Goal: Task Accomplishment & Management: Manage account settings

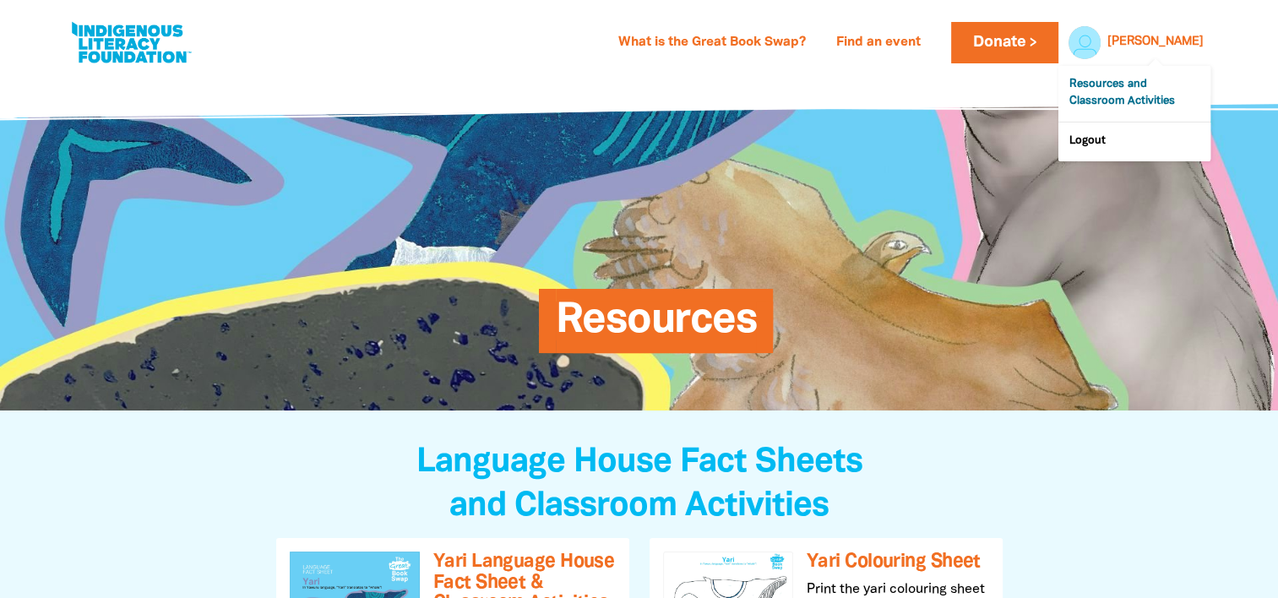
click at [1133, 95] on link "Resources and Classroom Activities" at bounding box center [1135, 94] width 152 height 56
click at [1101, 34] on div at bounding box center [1080, 42] width 41 height 41
click at [149, 48] on link at bounding box center [131, 43] width 127 height 52
select select "k12"
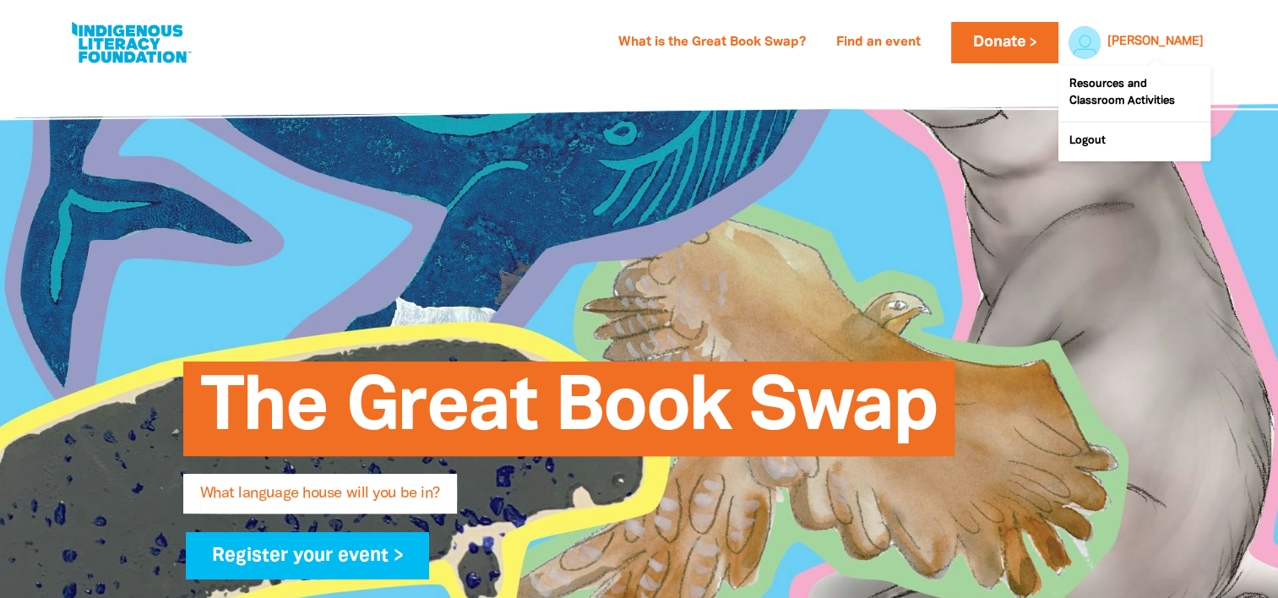
click at [1101, 48] on div at bounding box center [1080, 42] width 41 height 41
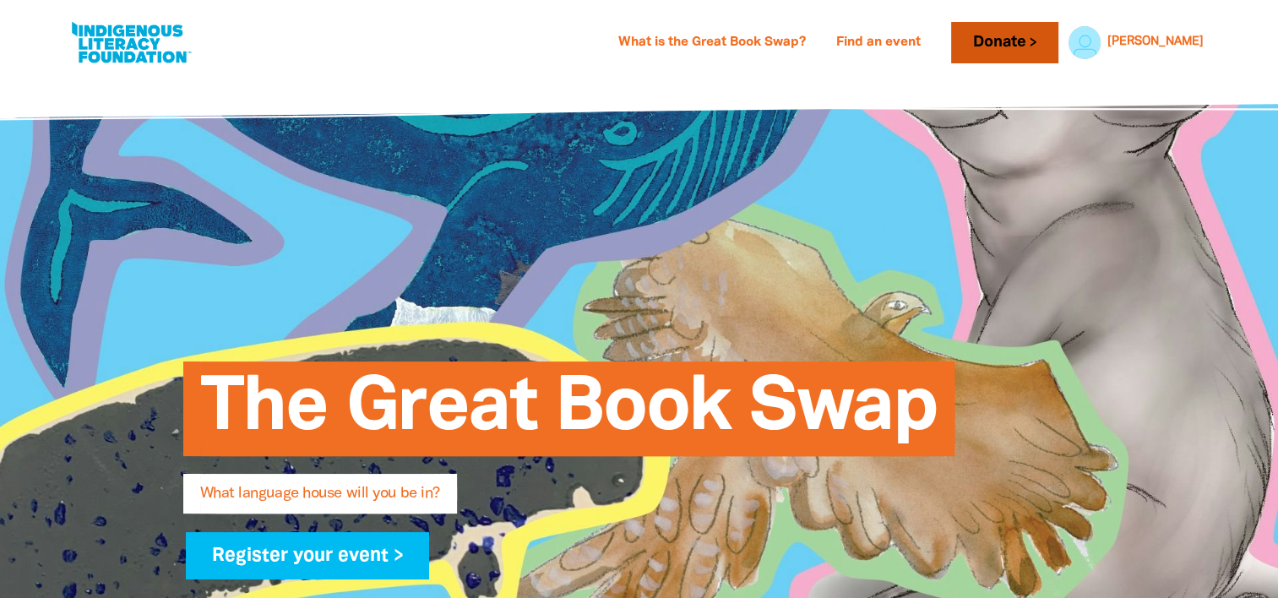
click at [1058, 48] on link "Donate" at bounding box center [1004, 42] width 106 height 41
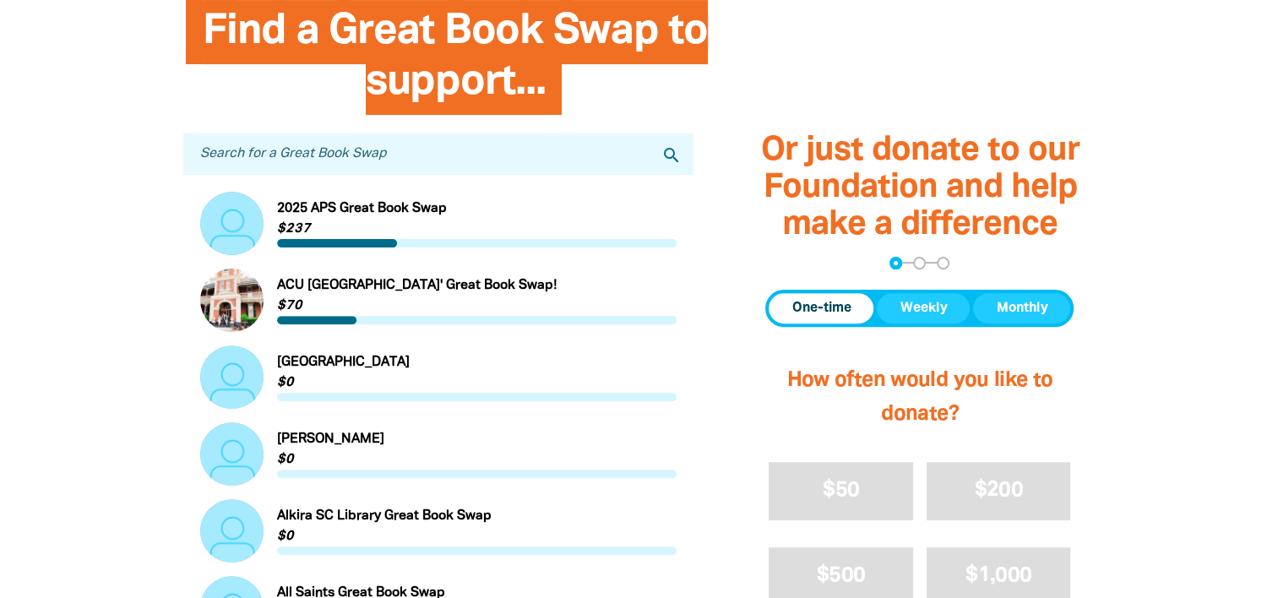
scroll to position [507, 0]
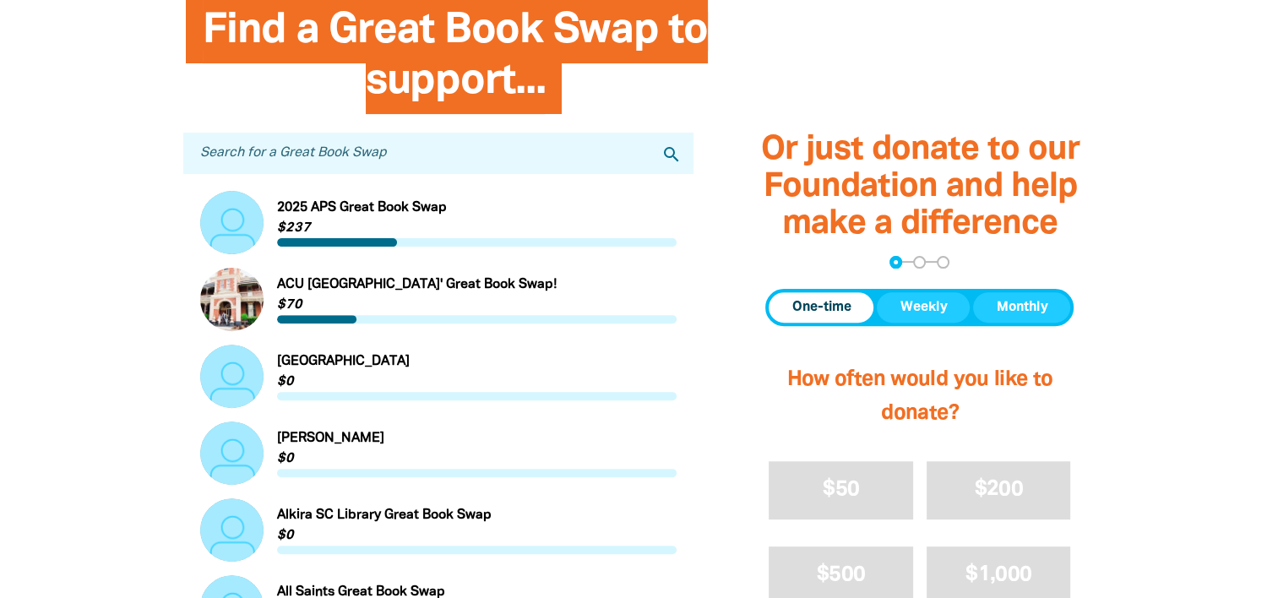
click at [403, 156] on input "Search for a Great Book Swap" at bounding box center [438, 153] width 511 height 41
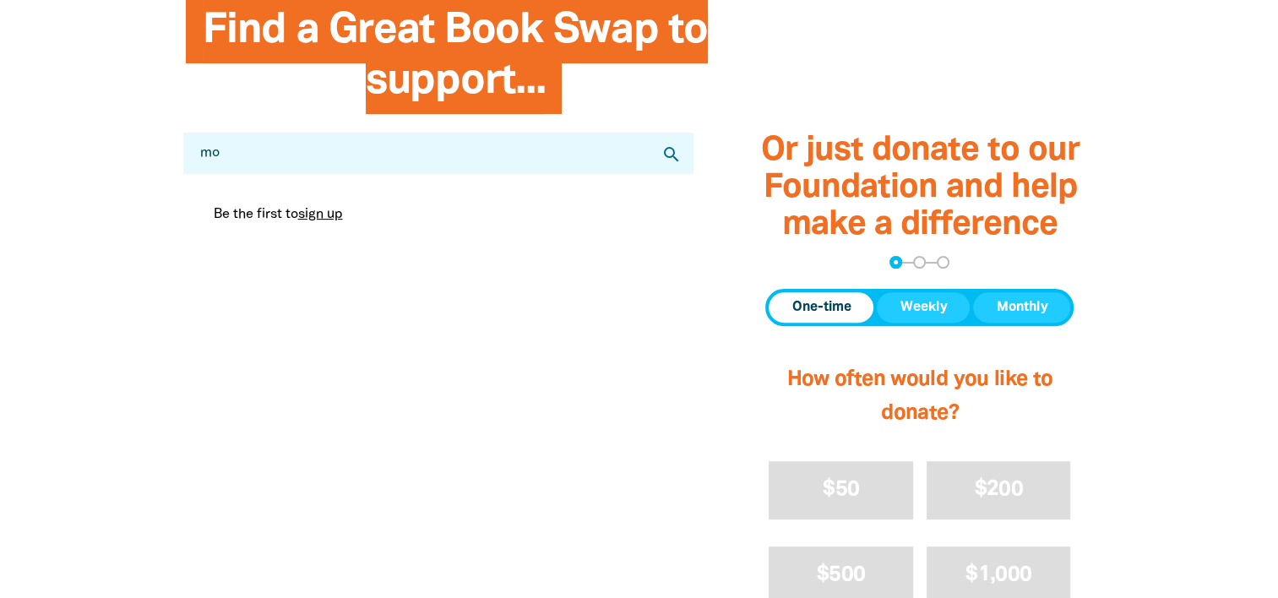
type input "m"
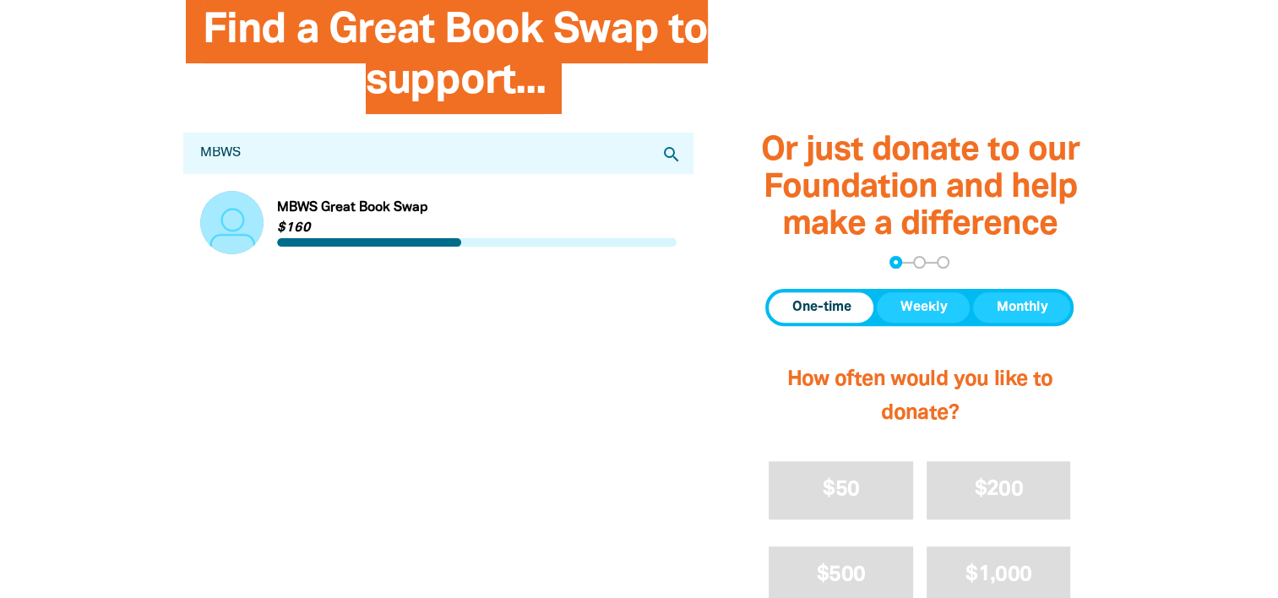
type input "MBWS"
click at [400, 229] on link "Link to MBWS Great Book Swap" at bounding box center [438, 222] width 477 height 63
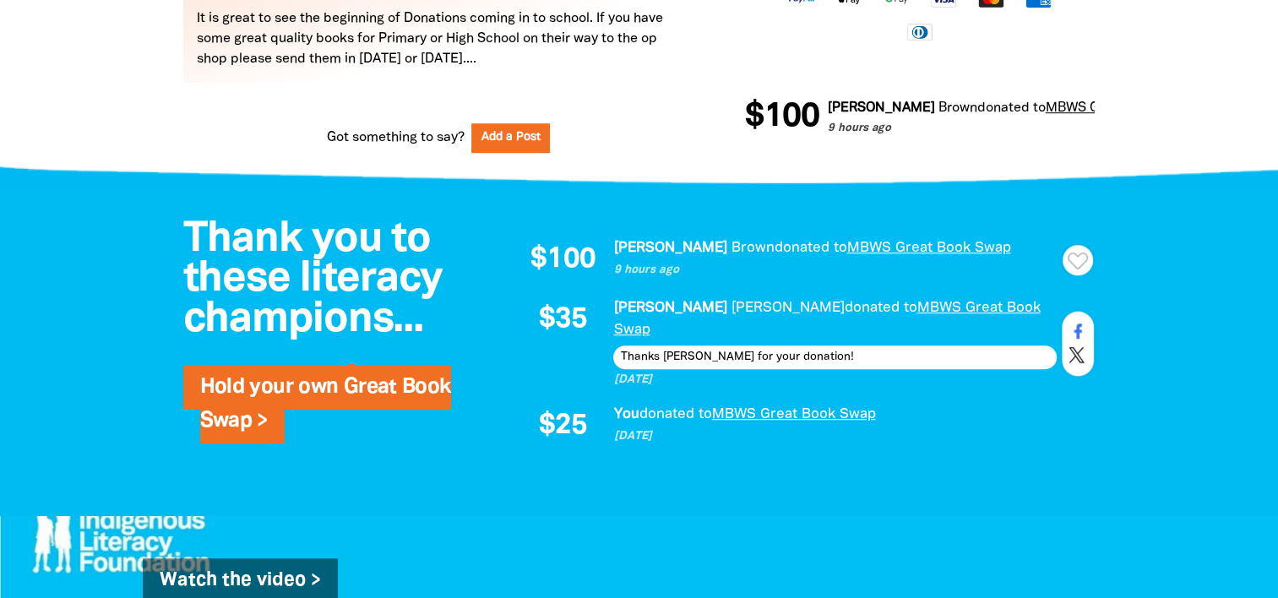
scroll to position [1024, 0]
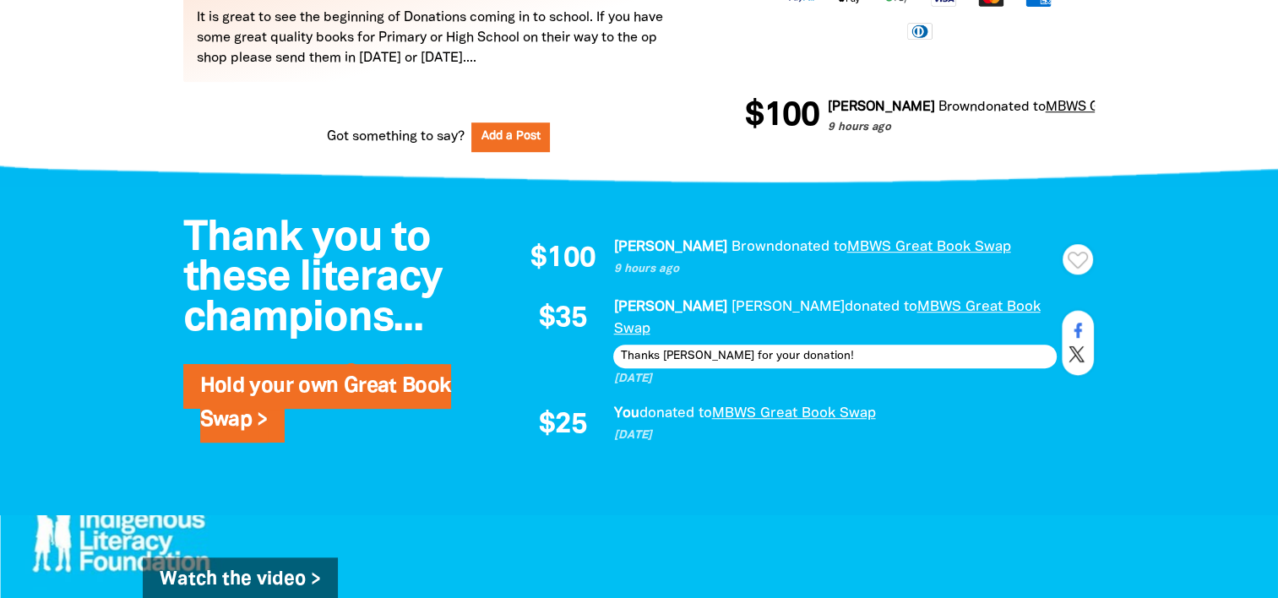
click at [1075, 269] on icon "Paginated content" at bounding box center [1078, 260] width 20 height 17
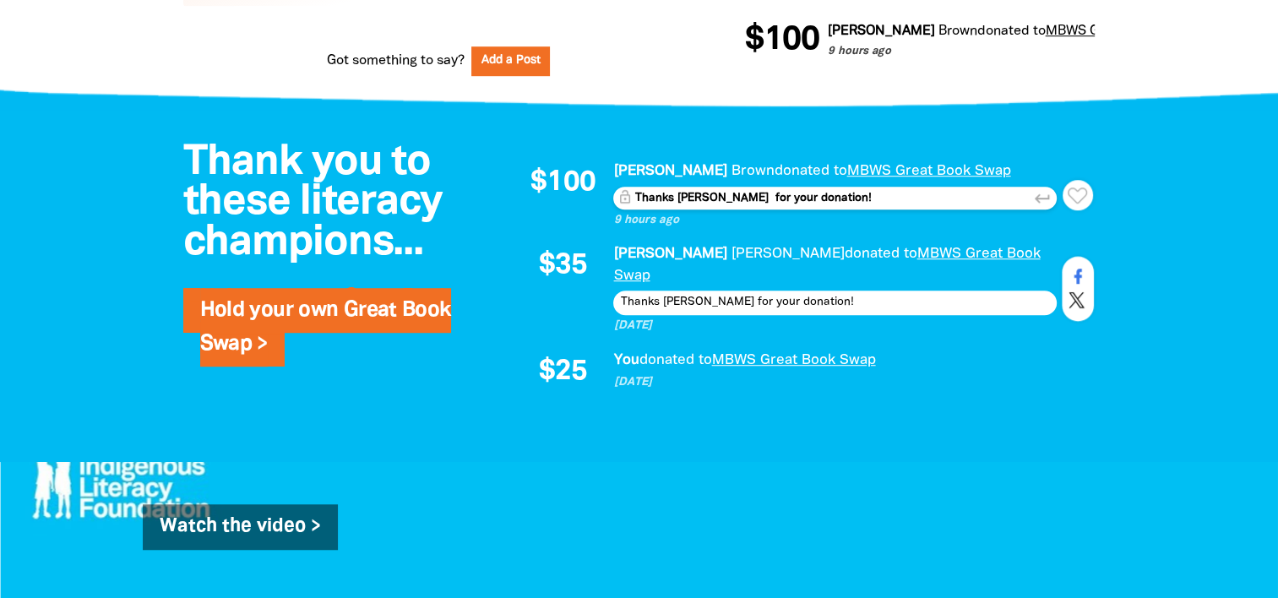
scroll to position [1101, 0]
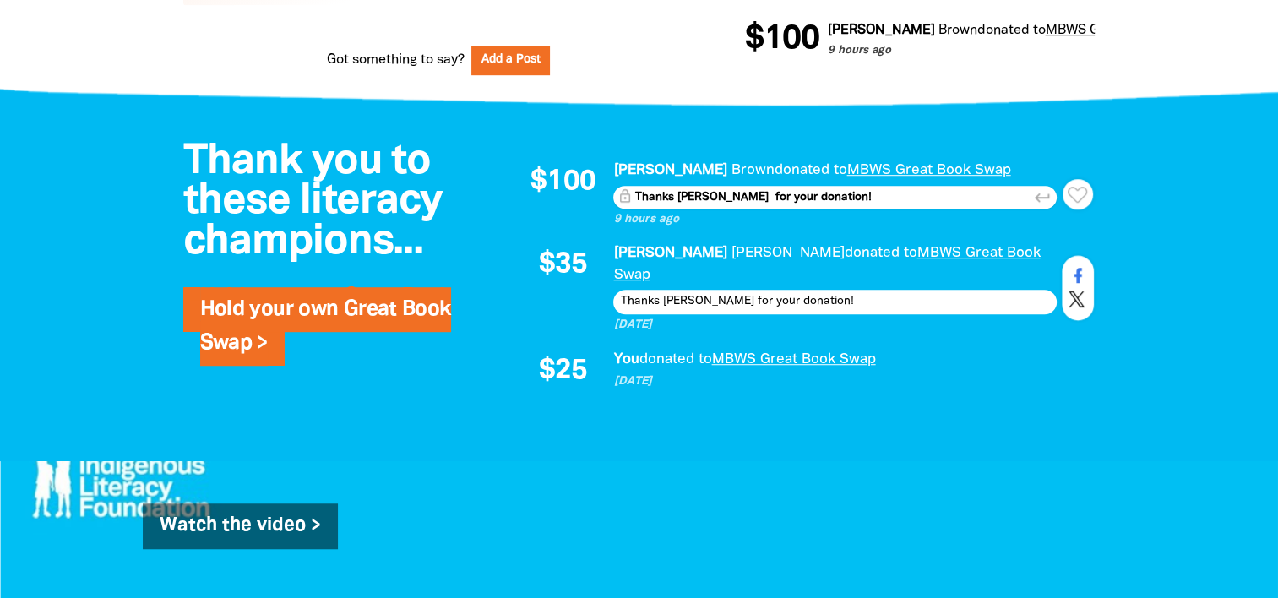
click at [1043, 207] on icon "keyboard_return" at bounding box center [1042, 197] width 19 height 19
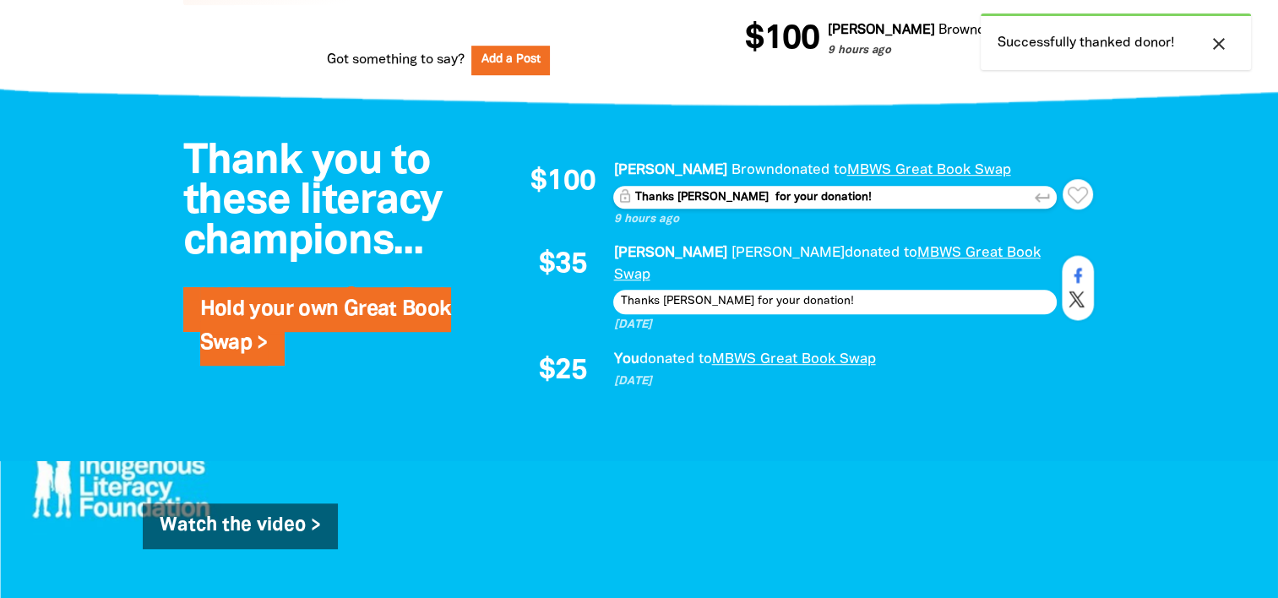
click at [936, 209] on textarea "Thanks [PERSON_NAME] for your donation!" at bounding box center [835, 197] width 444 height 23
click at [748, 209] on textarea "Thanks [PERSON_NAME] for your donation!" at bounding box center [835, 197] width 444 height 23
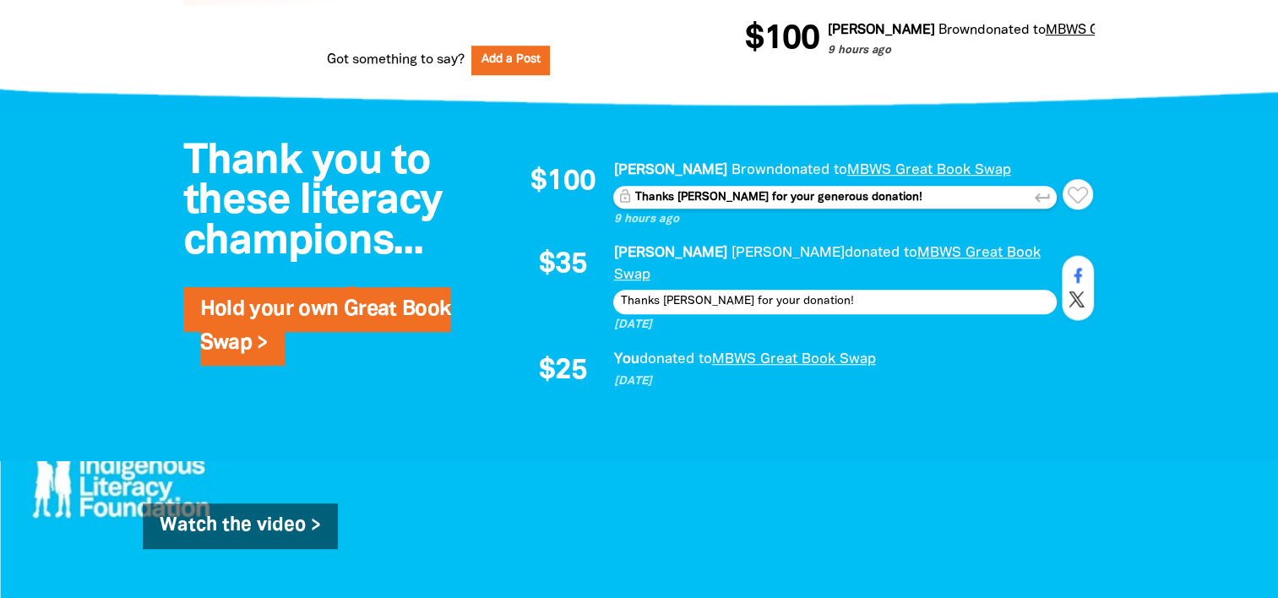
type textarea "Thanks [PERSON_NAME] for your generous donation!"
click at [1037, 207] on icon "keyboard_return" at bounding box center [1042, 197] width 19 height 19
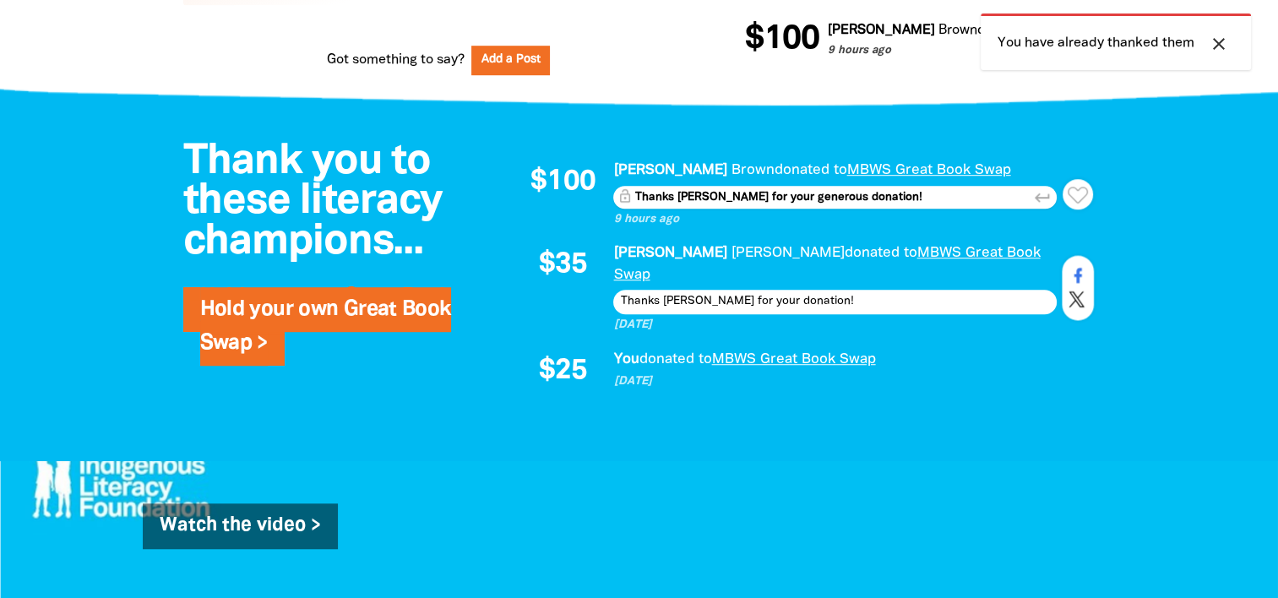
click at [881, 313] on div "Thanks [PERSON_NAME] for your donation!" at bounding box center [835, 302] width 444 height 24
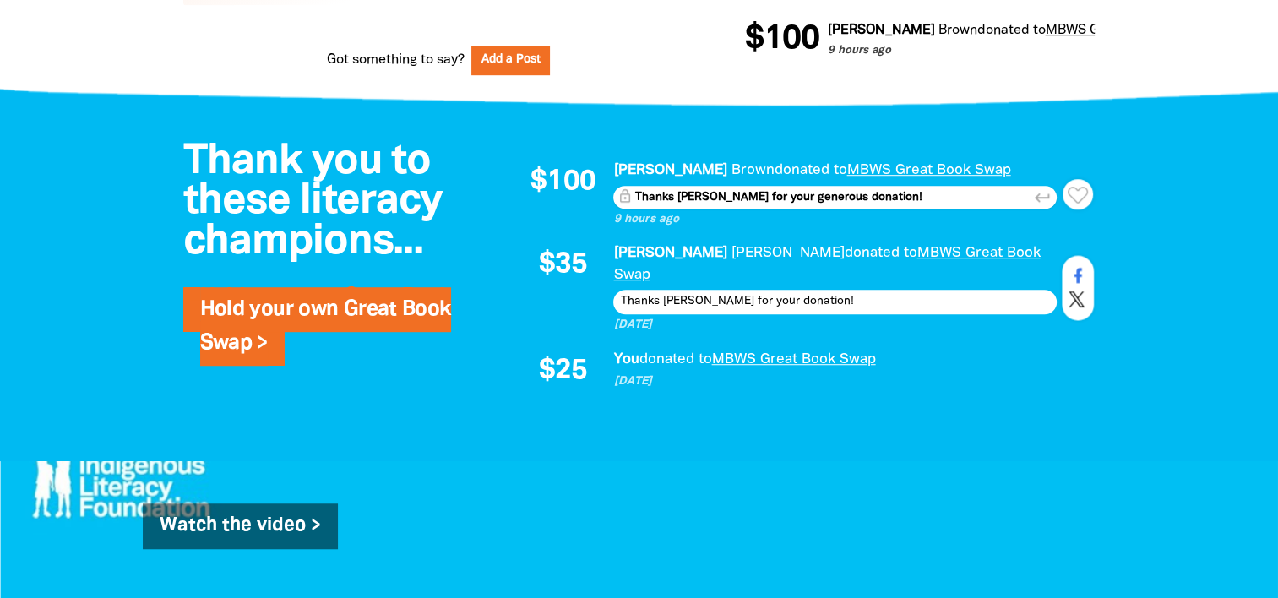
click at [1031, 209] on button "keyboard_return Send" at bounding box center [1044, 197] width 26 height 23
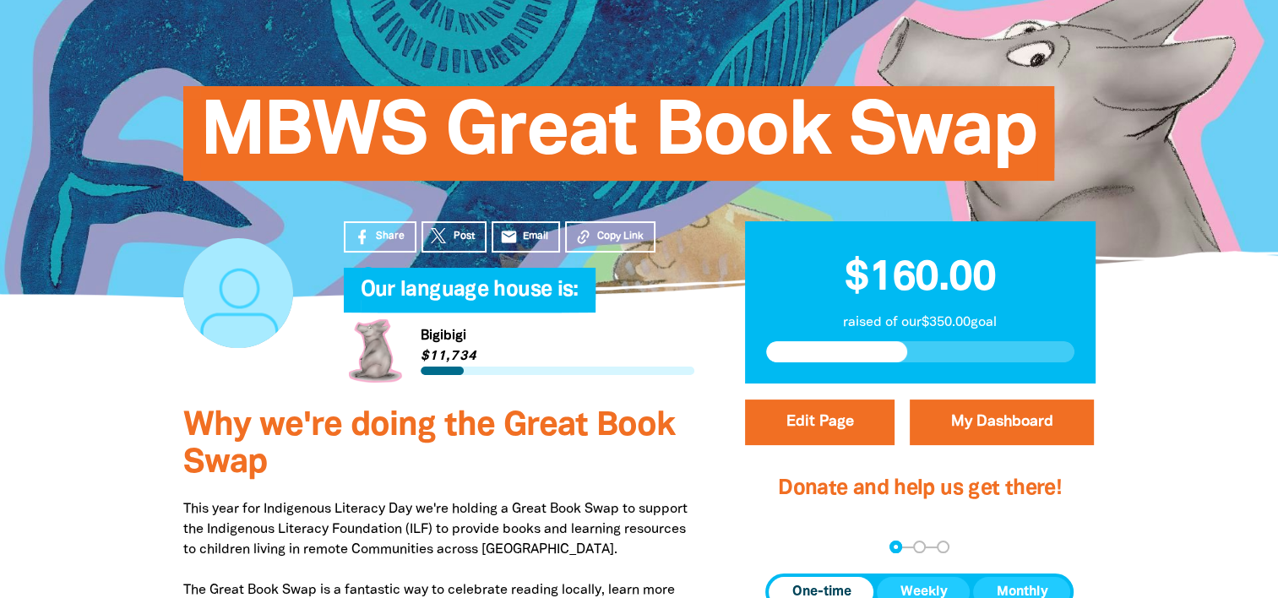
scroll to position [139, 0]
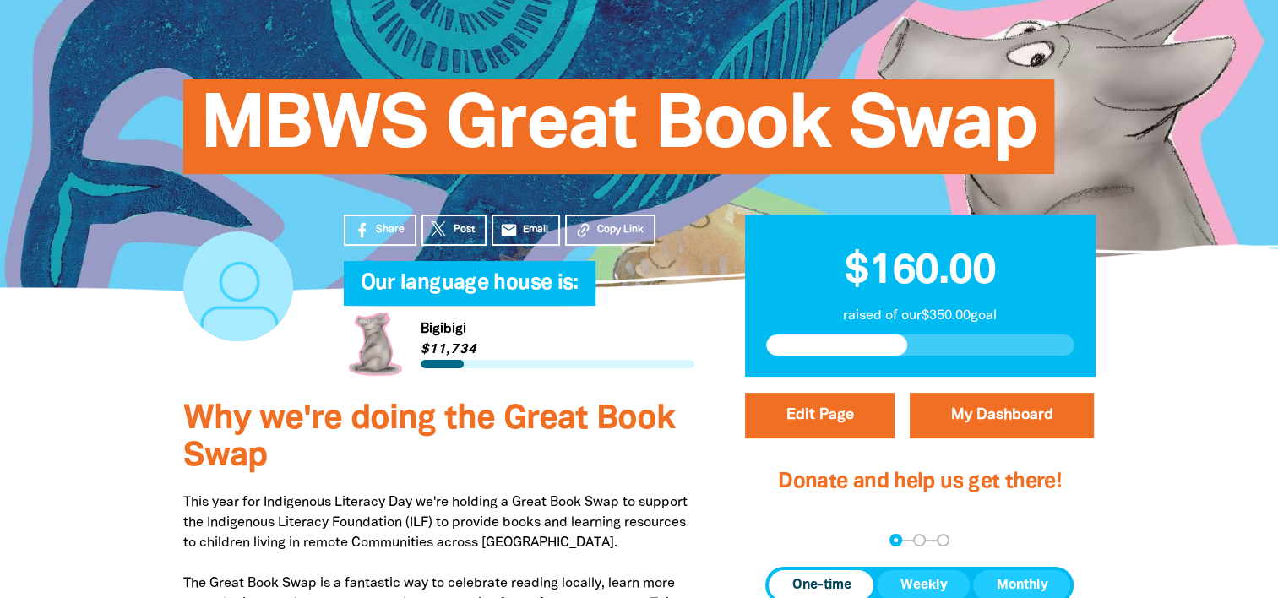
click at [230, 335] on div at bounding box center [238, 286] width 110 height 110
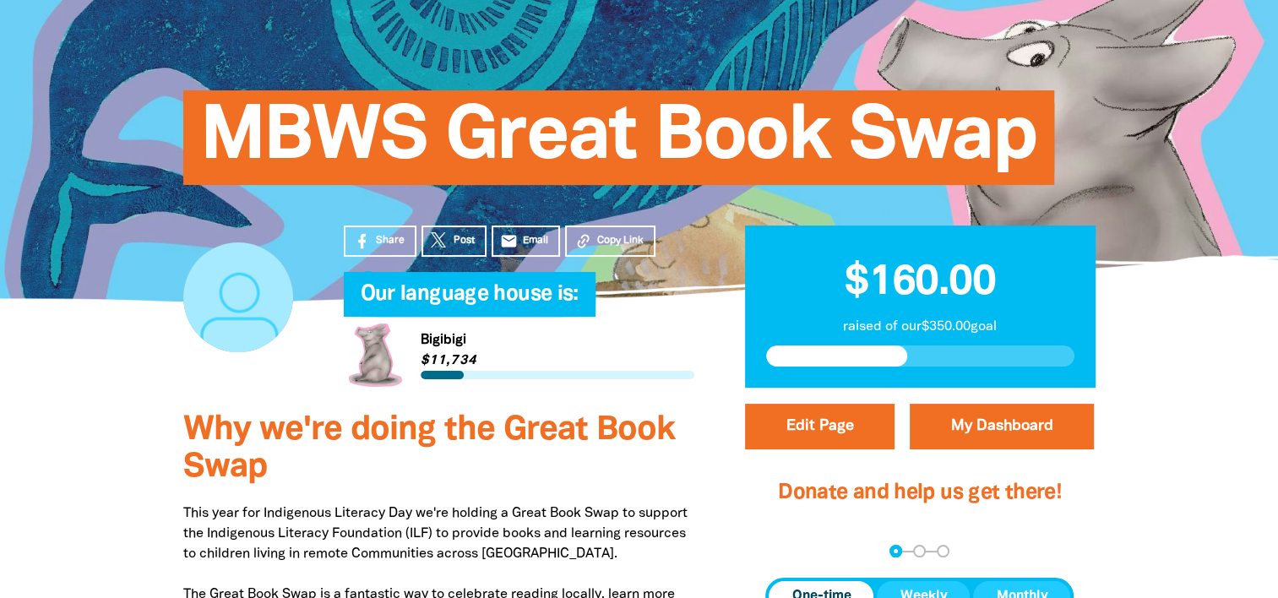
scroll to position [0, 0]
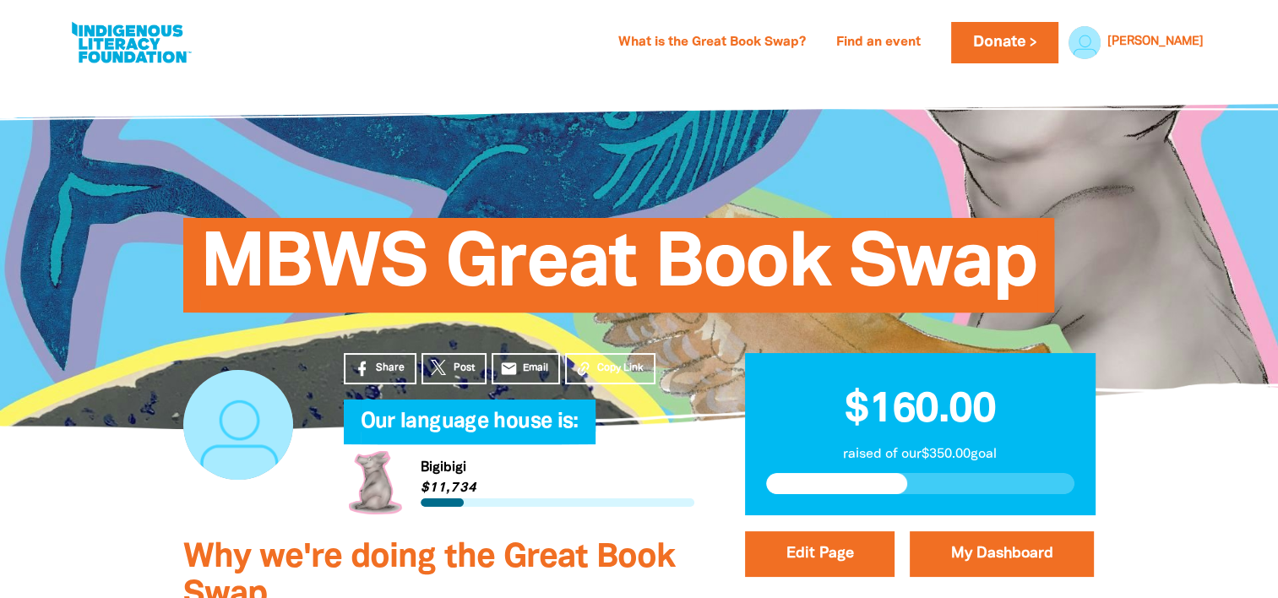
click at [224, 419] on div at bounding box center [238, 425] width 110 height 110
click at [727, 41] on link "What is the Great Book Swap?" at bounding box center [712, 43] width 208 height 27
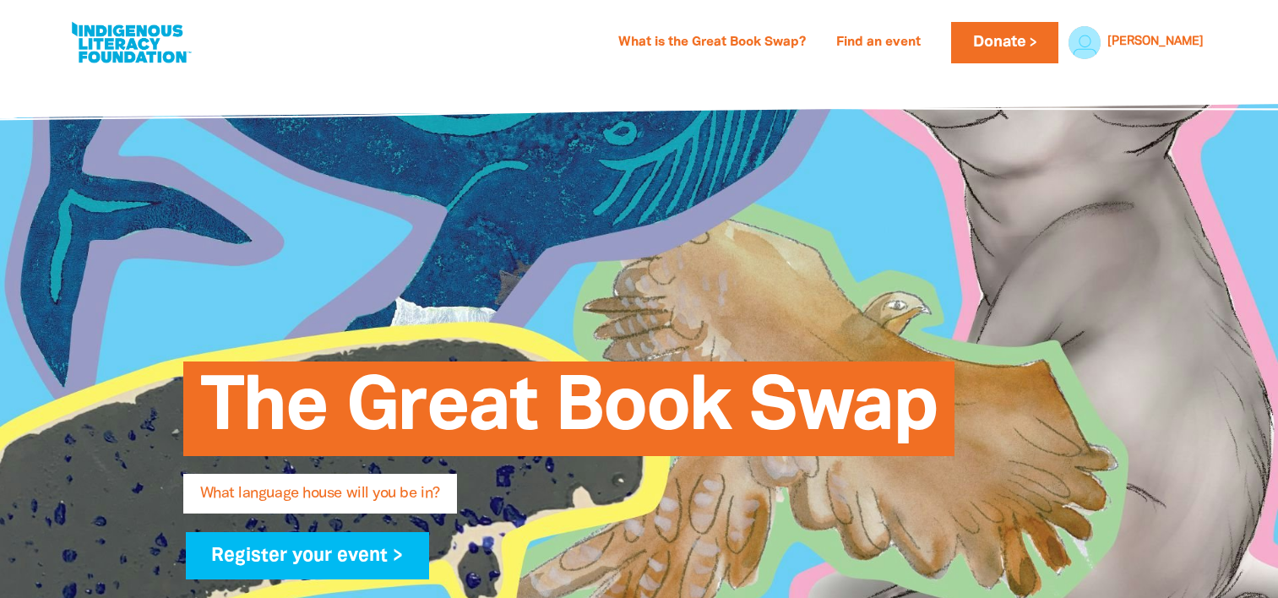
select select "k12"
click at [931, 44] on link "Find an event" at bounding box center [878, 43] width 105 height 27
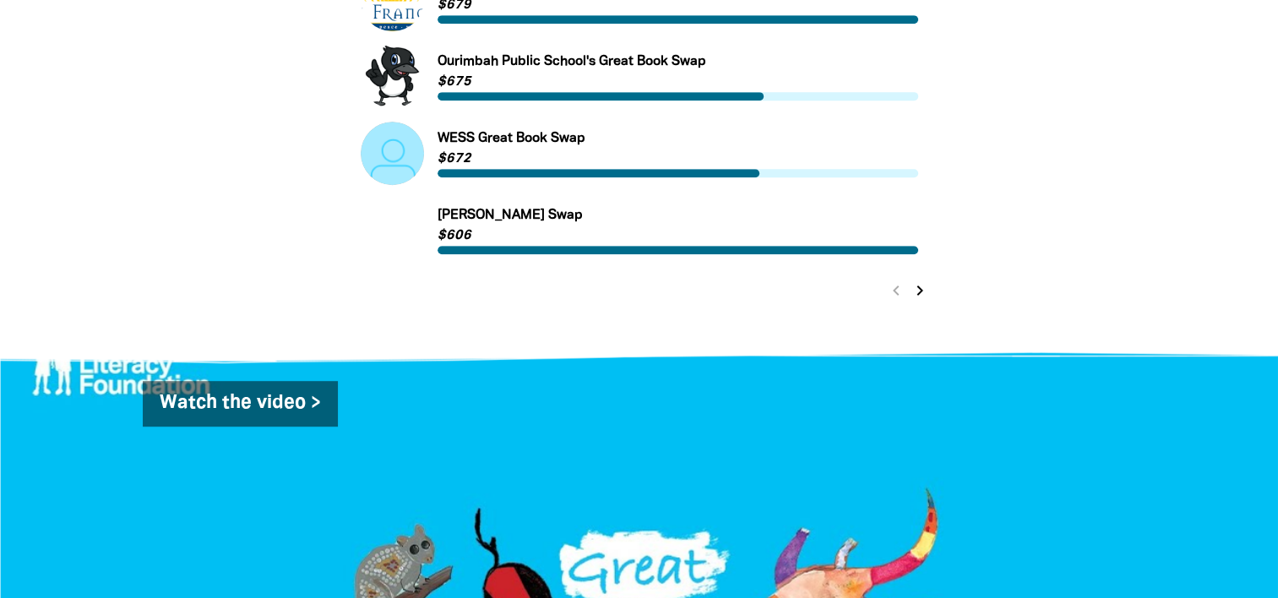
scroll to position [908, 0]
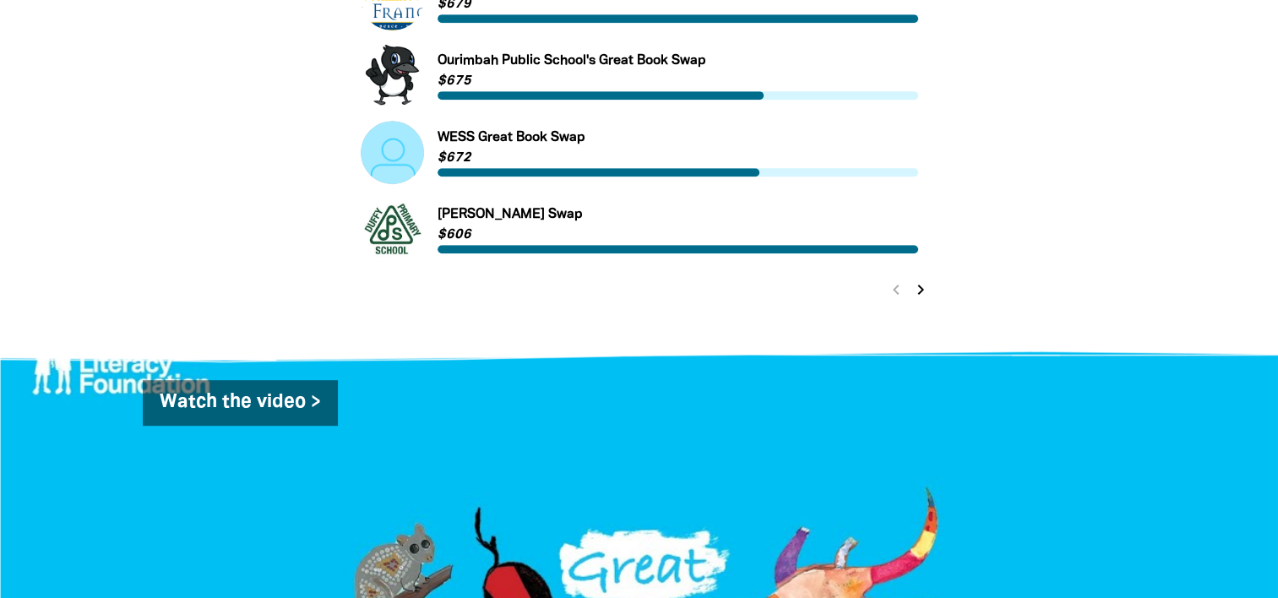
click at [918, 291] on icon "chevron_right" at bounding box center [921, 290] width 20 height 20
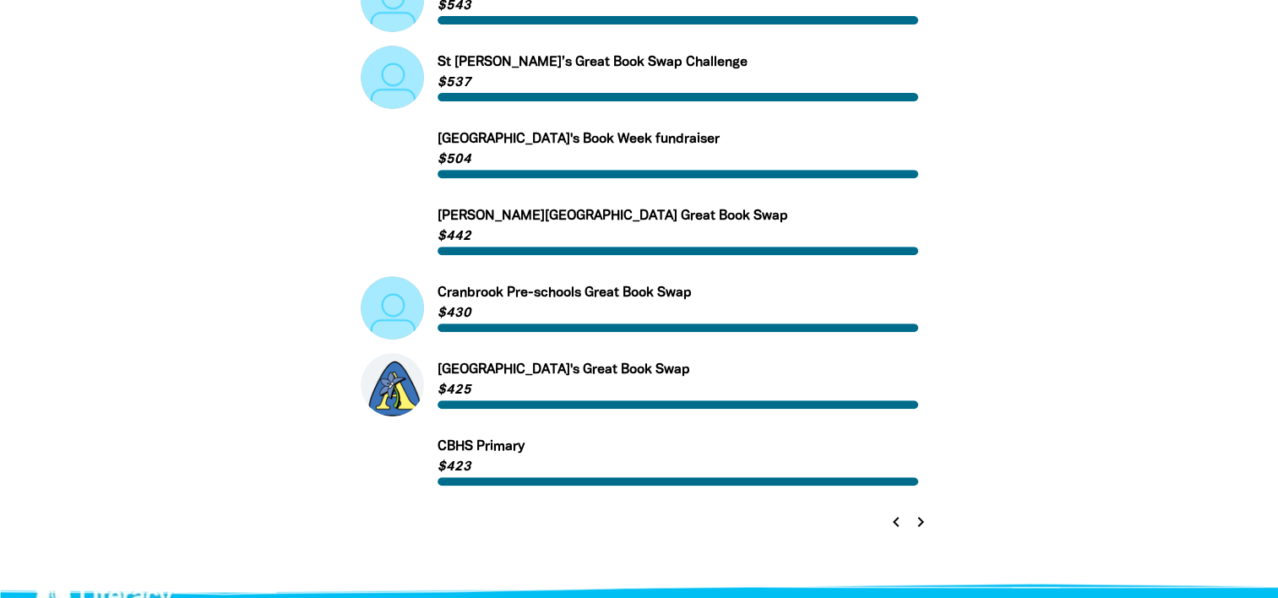
scroll to position [684, 0]
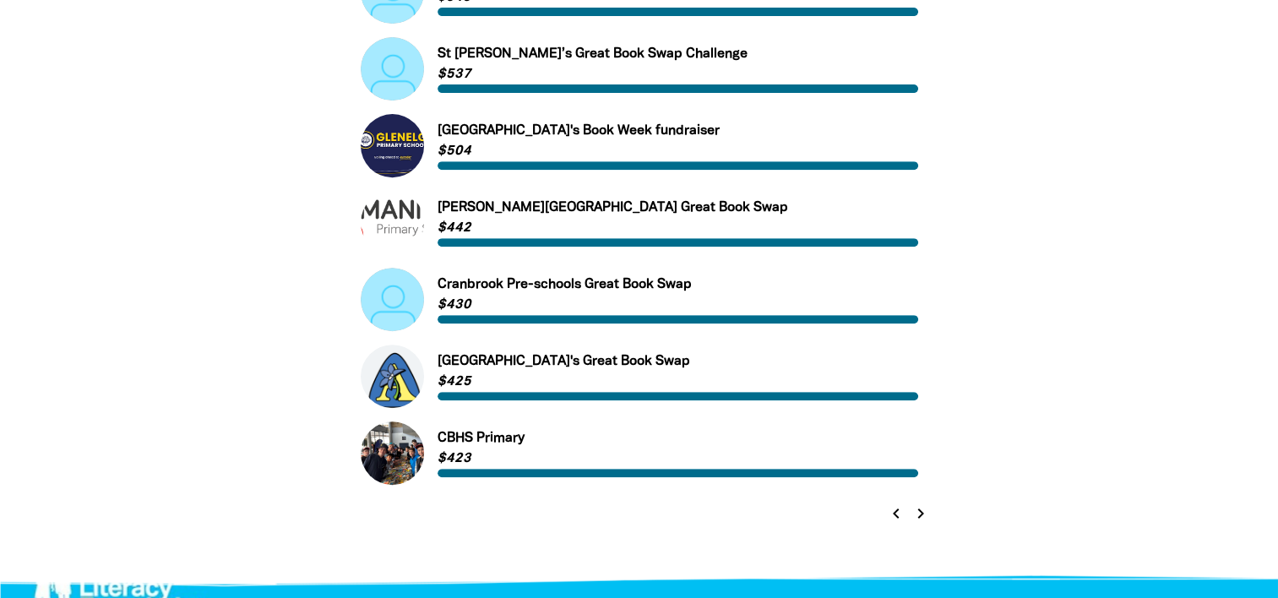
click at [922, 516] on icon "chevron_right" at bounding box center [921, 514] width 20 height 20
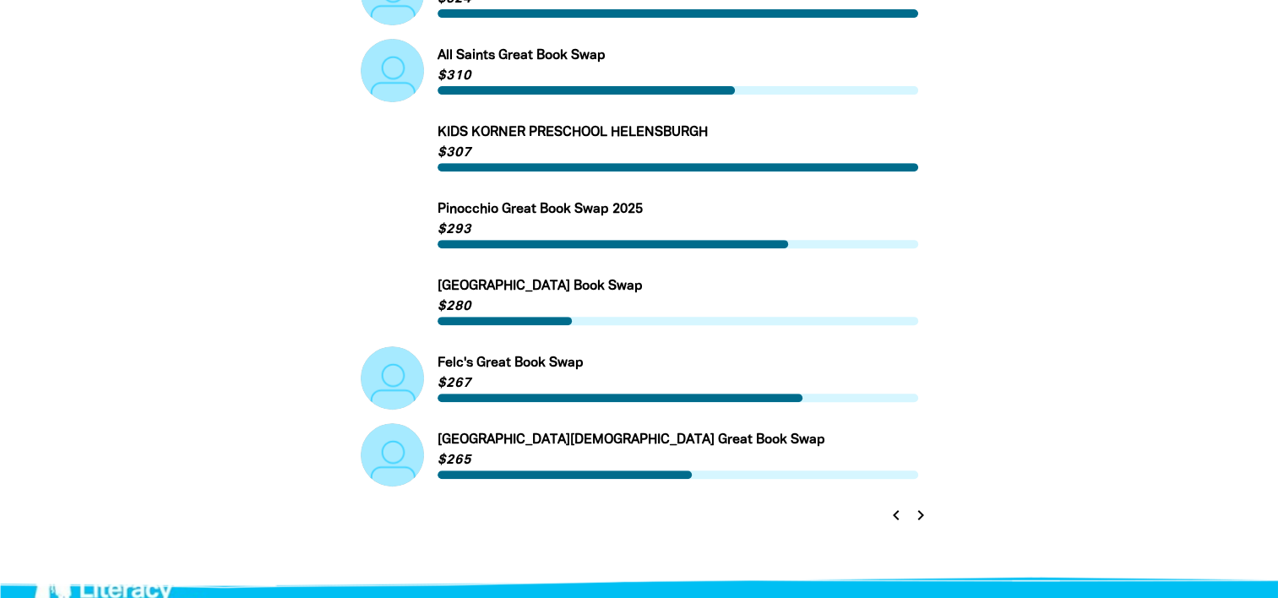
scroll to position [710, 0]
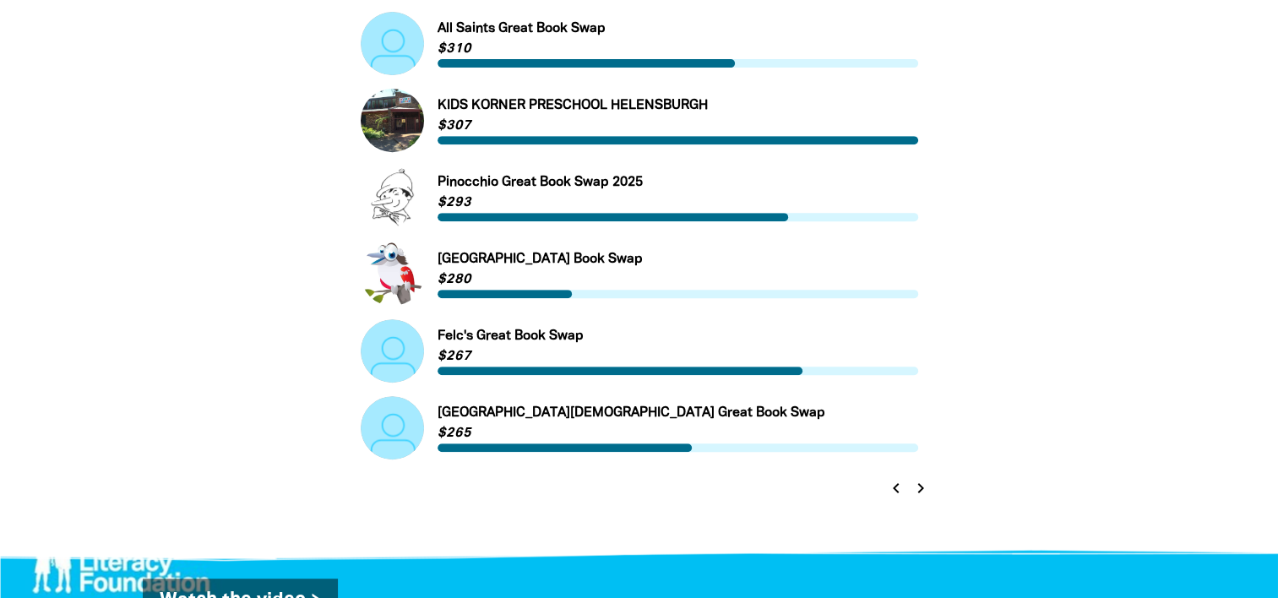
click at [917, 488] on icon "chevron_right" at bounding box center [921, 488] width 20 height 20
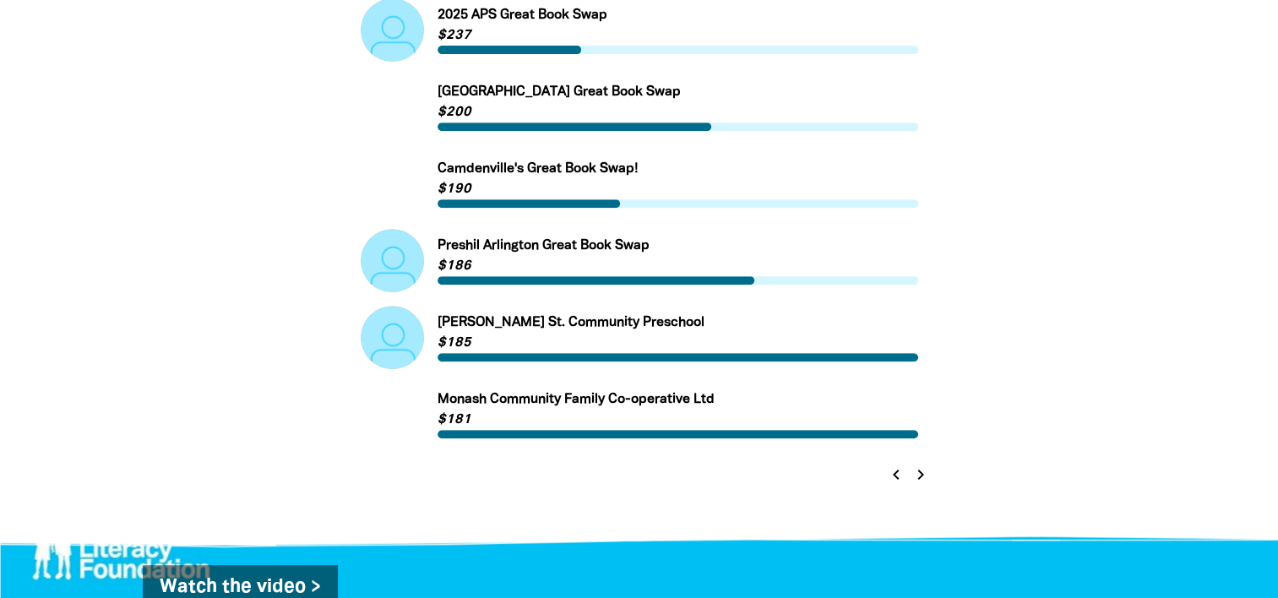
scroll to position [727, 0]
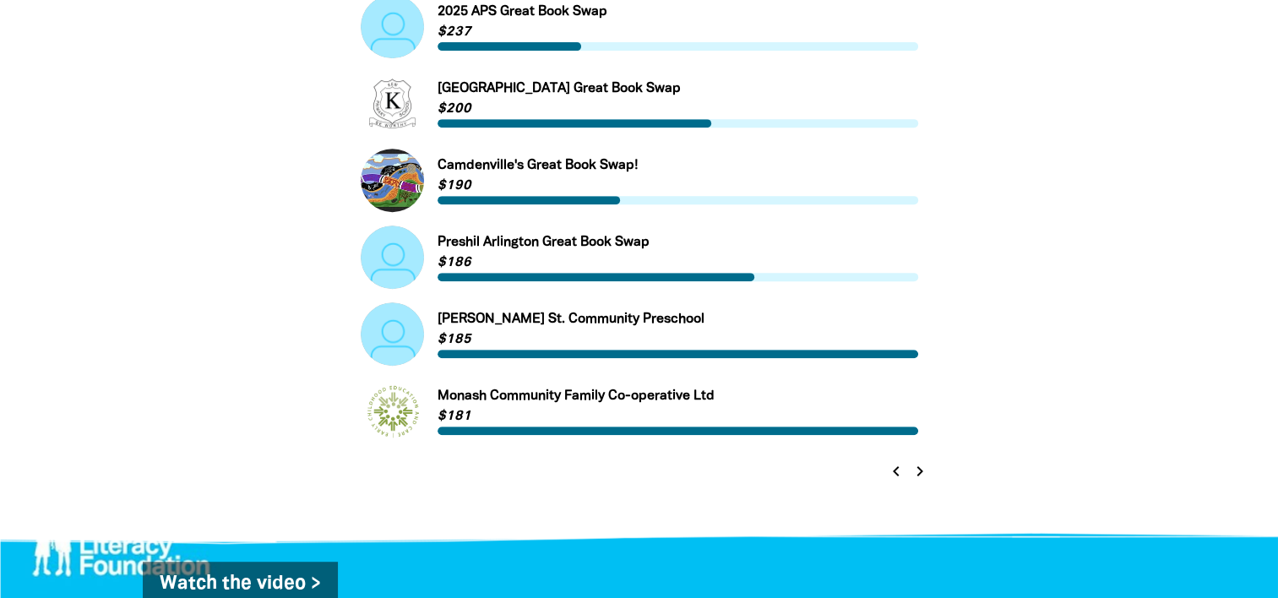
click at [931, 473] on div "chevron_left chevron_right" at bounding box center [907, 471] width 53 height 30
click at [909, 476] on button "chevron_right" at bounding box center [920, 472] width 24 height 24
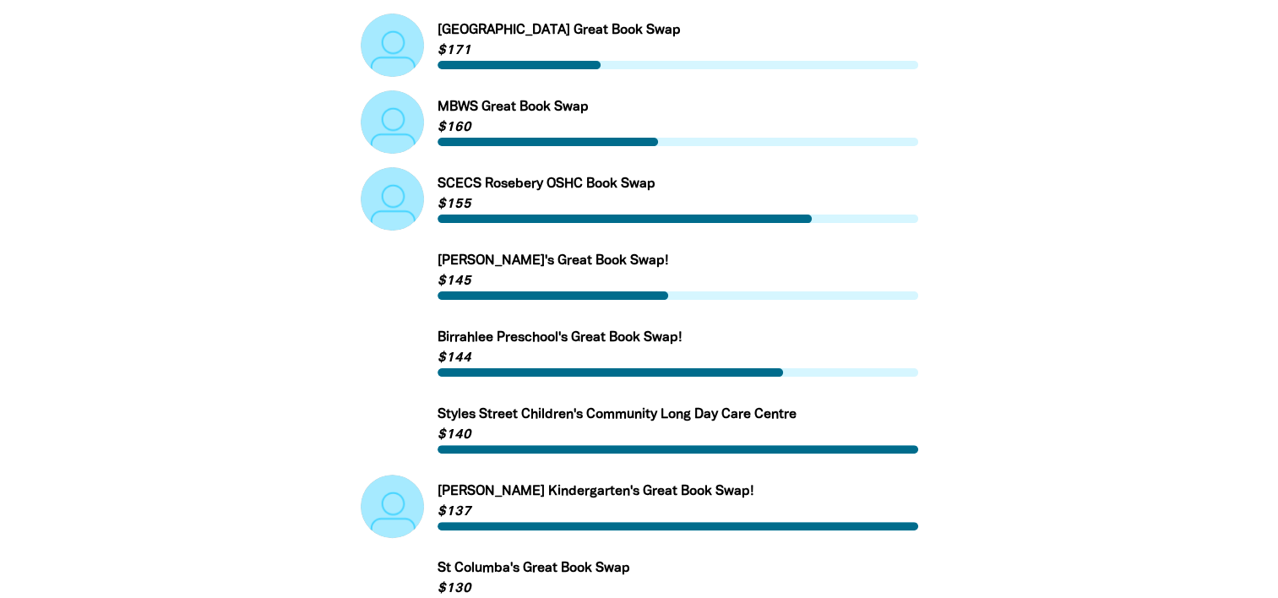
scroll to position [399, 0]
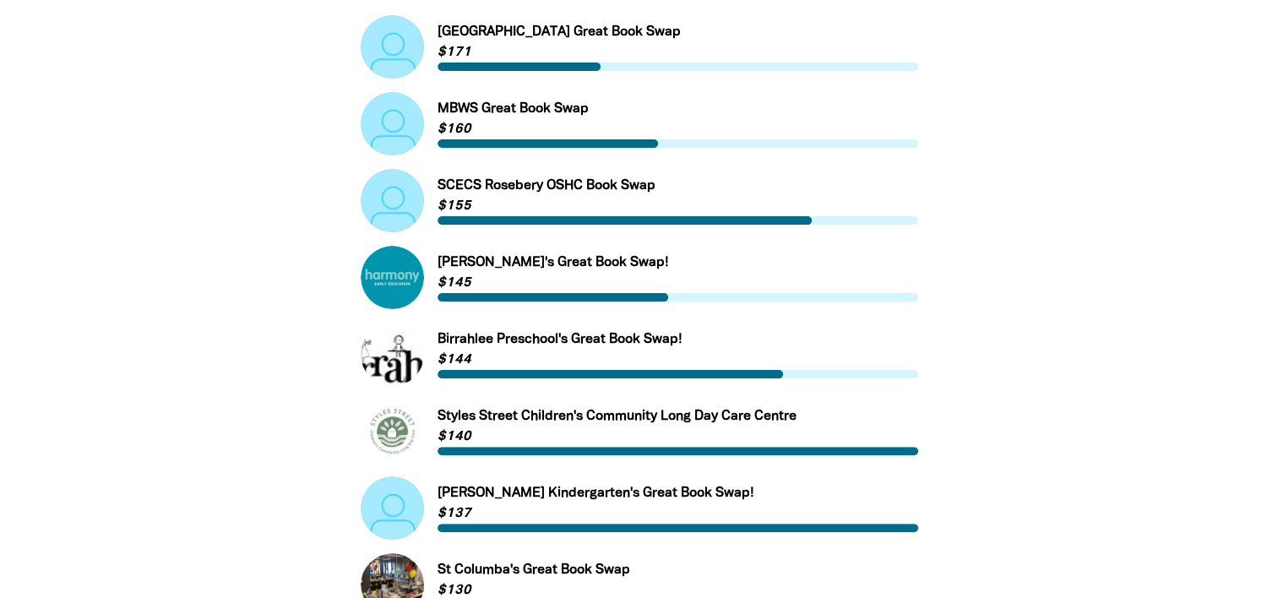
click at [525, 116] on link "Link to MBWS Great Book Swap" at bounding box center [640, 123] width 558 height 63
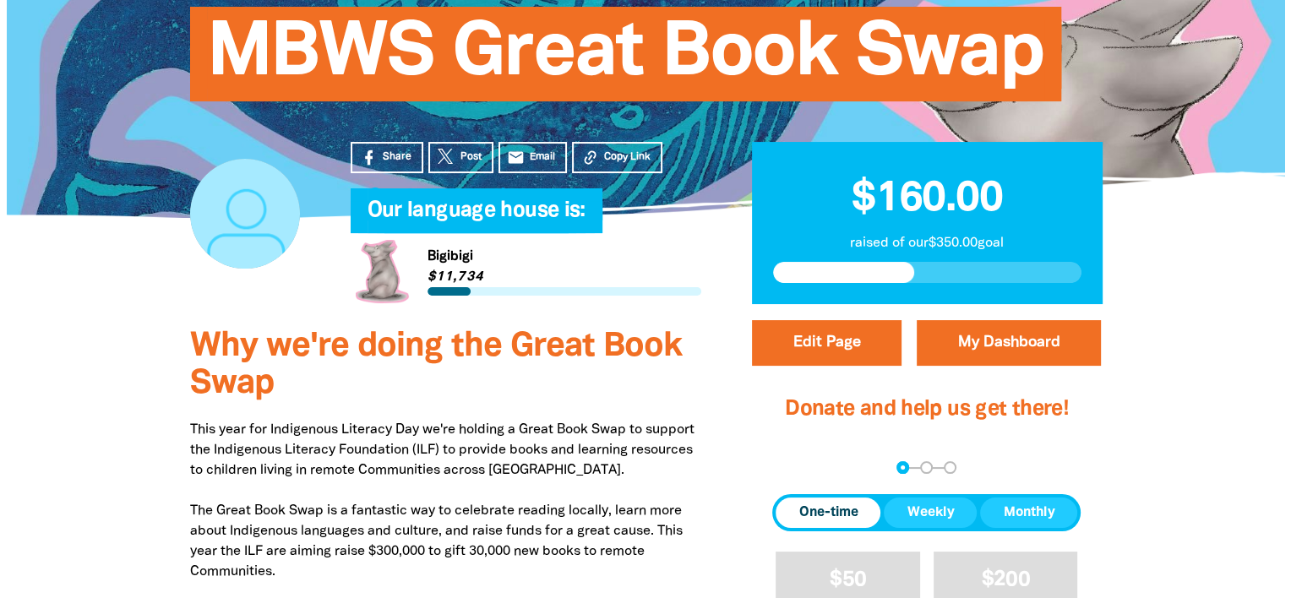
scroll to position [284, 0]
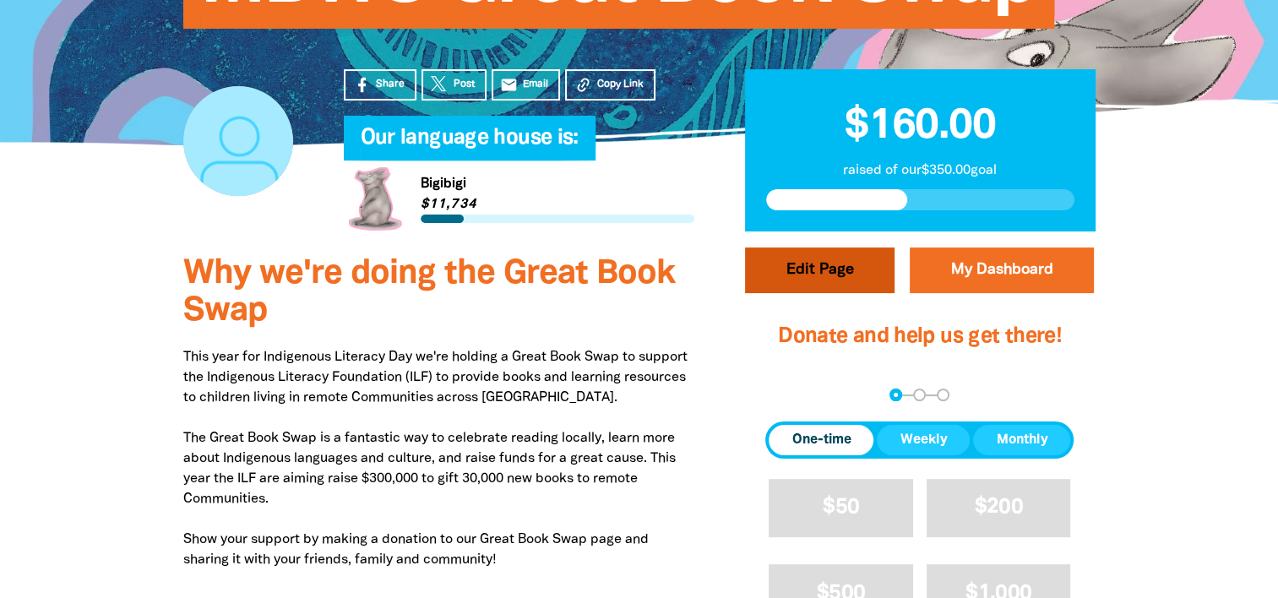
click at [825, 264] on button "Edit Page" at bounding box center [820, 271] width 150 height 46
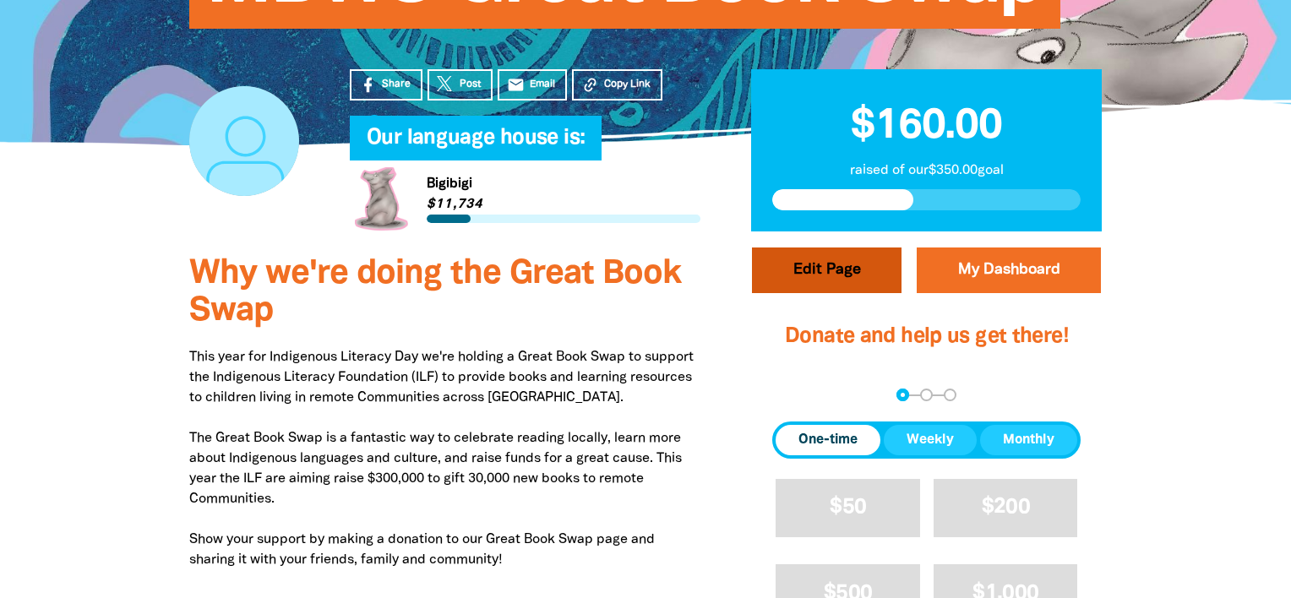
select select "SA"
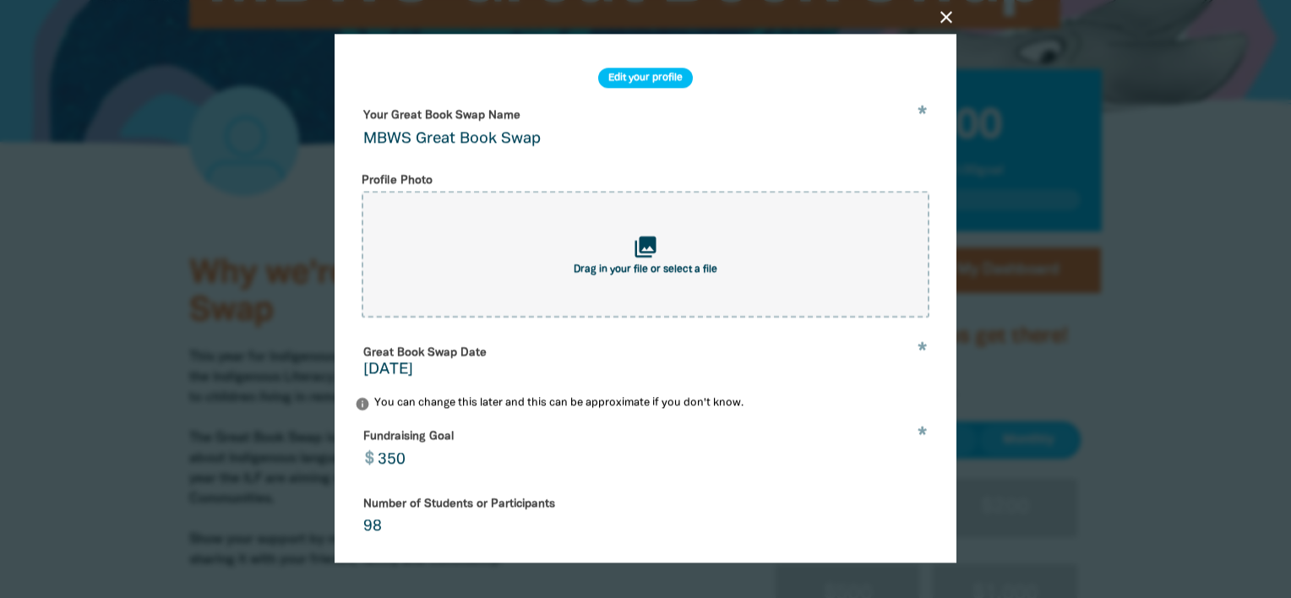
click at [410, 149] on input "MBWS Great Book Swap" at bounding box center [645, 128] width 581 height 53
type input "Mount Barker Waldorf School Great Book Swap"
click at [632, 256] on icon "collections" at bounding box center [646, 247] width 28 height 28
click at [944, 20] on icon "close" at bounding box center [946, 18] width 20 height 20
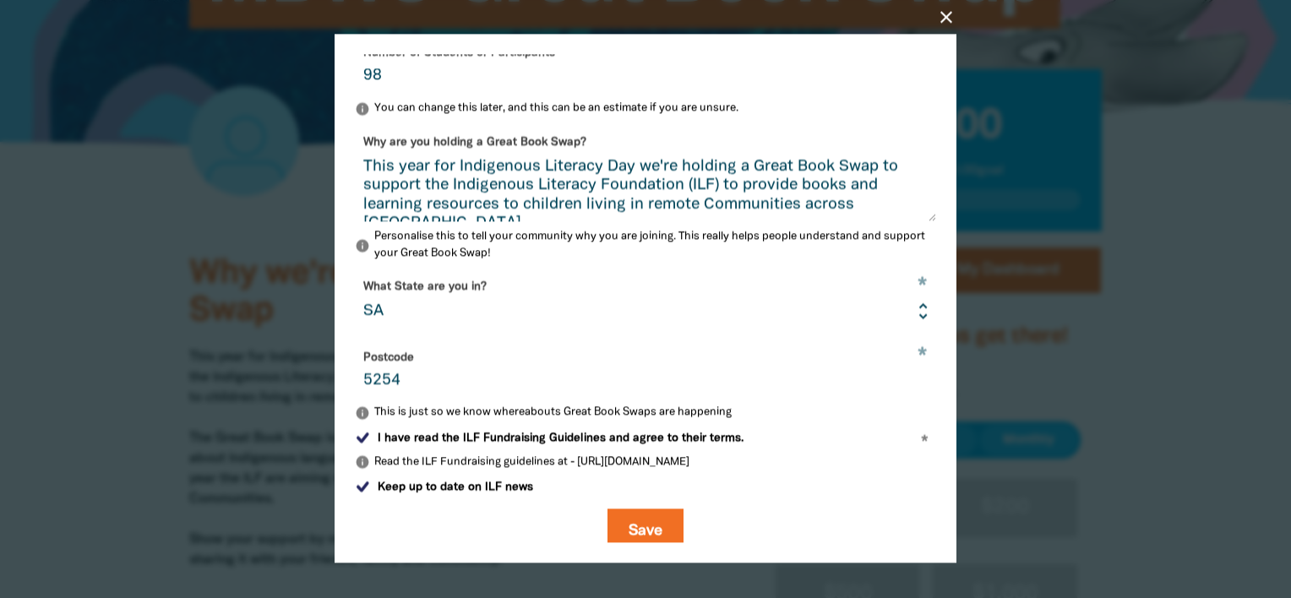
scroll to position [476, 0]
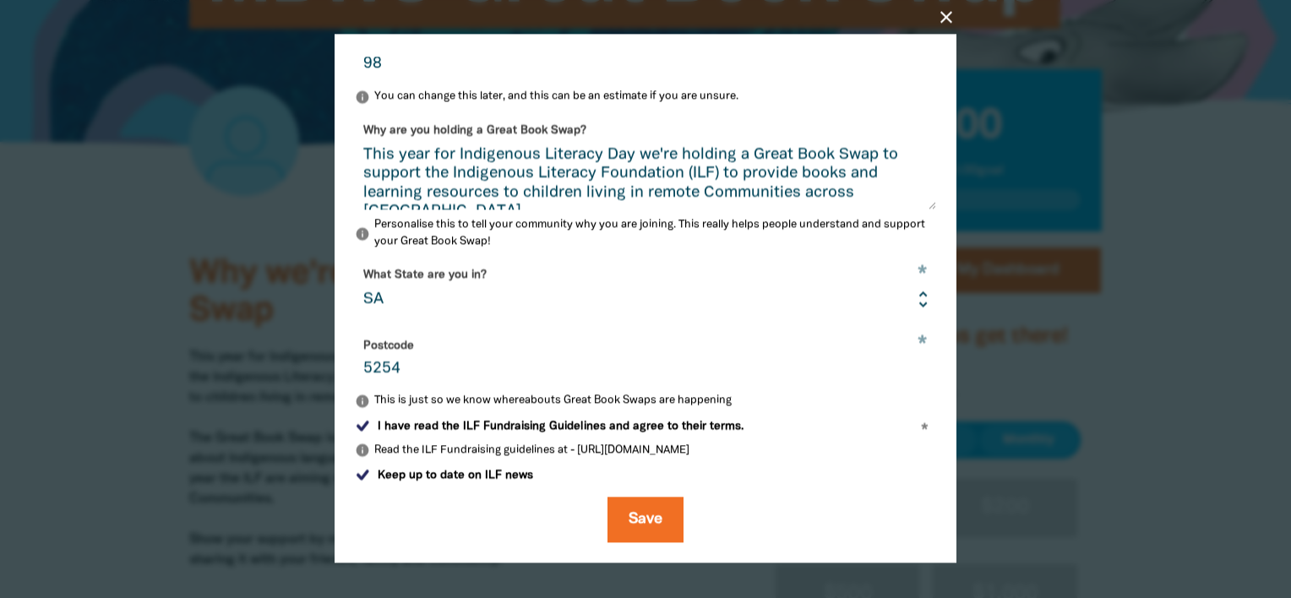
click at [639, 155] on textarea "This year for Indigenous Literacy Day we're holding a Great Book Swap to suppor…" at bounding box center [645, 177] width 581 height 63
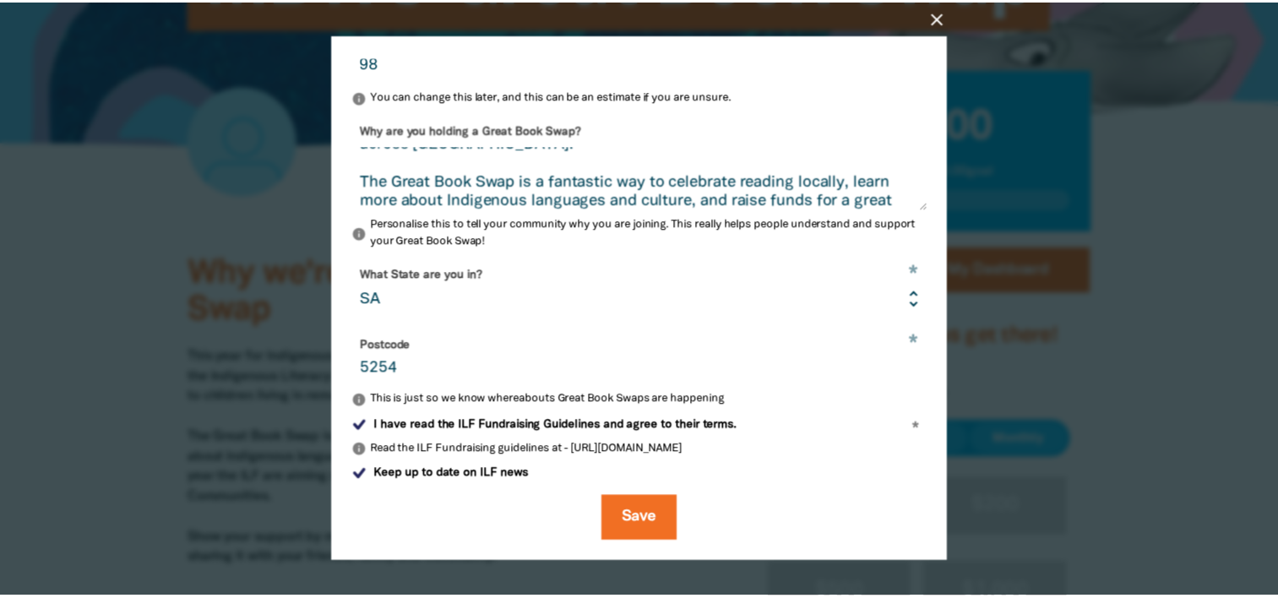
scroll to position [172, 0]
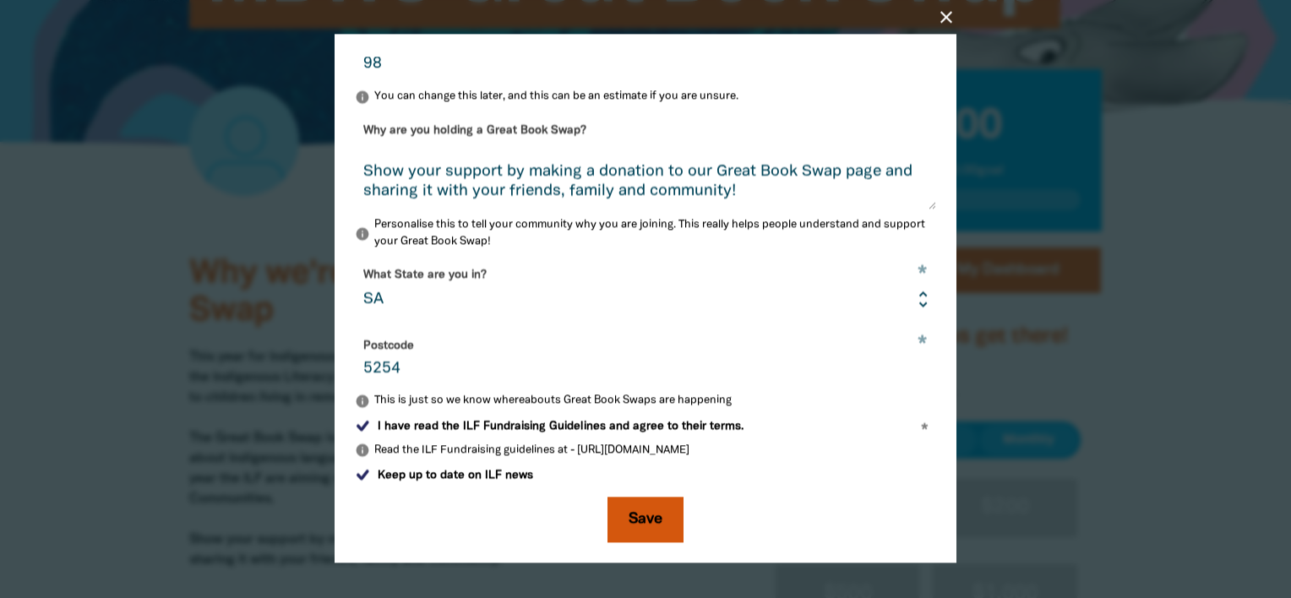
type textarea "This year for Indigenous Literacy Day on the 3rd of September we're holding a G…"
click at [637, 526] on button "Save" at bounding box center [645, 521] width 76 height 46
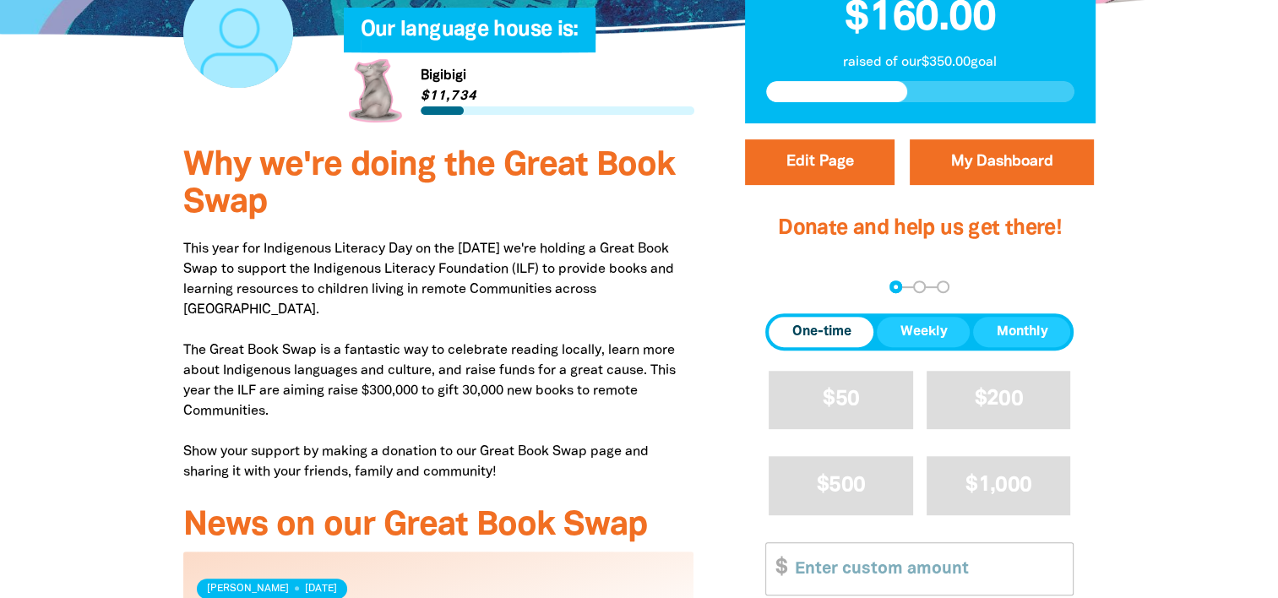
scroll to position [578, 0]
